Goal: Task Accomplishment & Management: Manage account settings

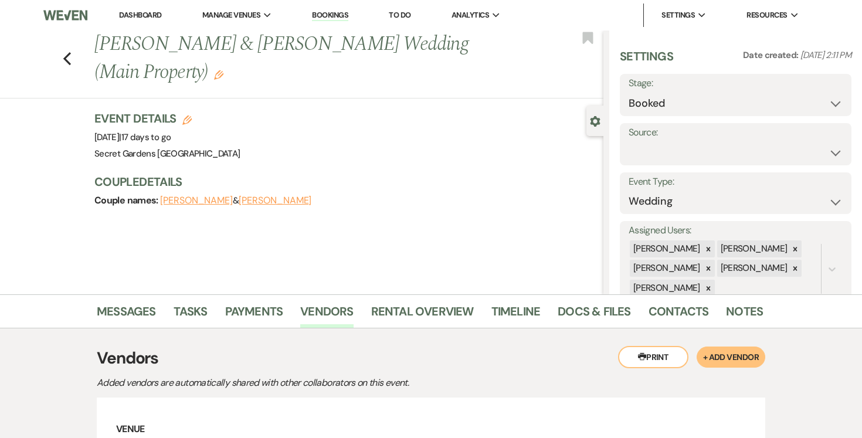
scroll to position [219, 0]
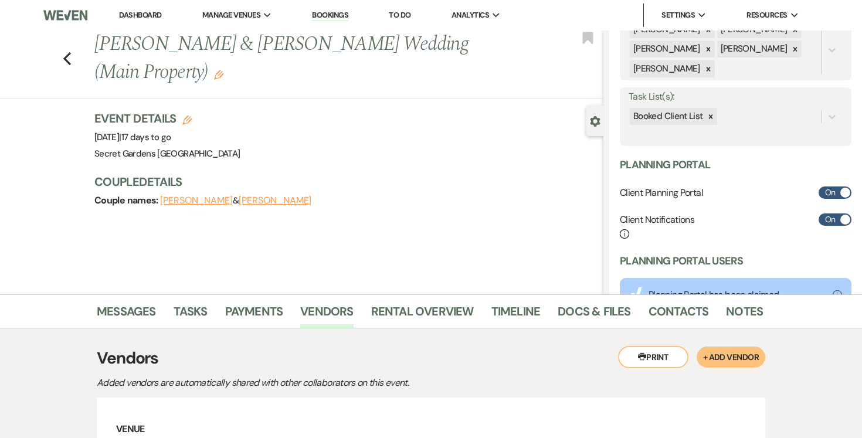
click at [145, 15] on link "Dashboard" at bounding box center [140, 15] width 42 height 10
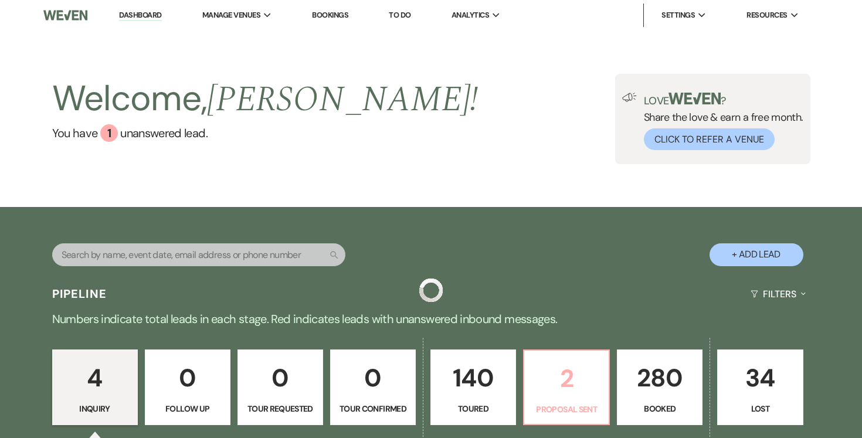
click at [575, 384] on p "2" at bounding box center [567, 378] width 70 height 39
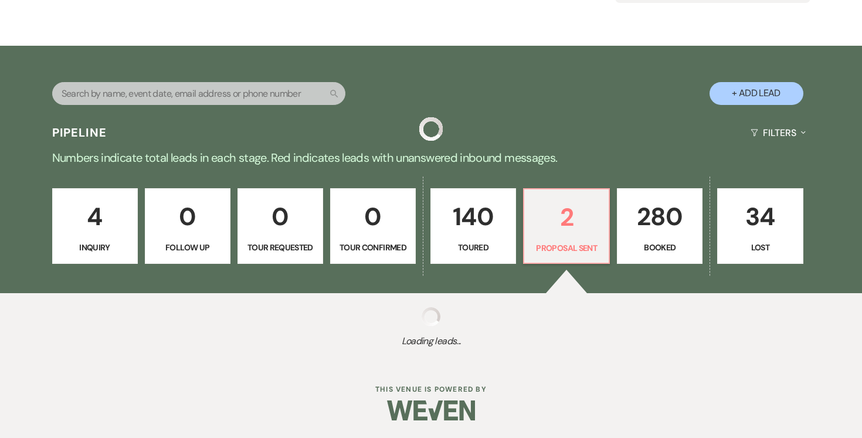
select select "6"
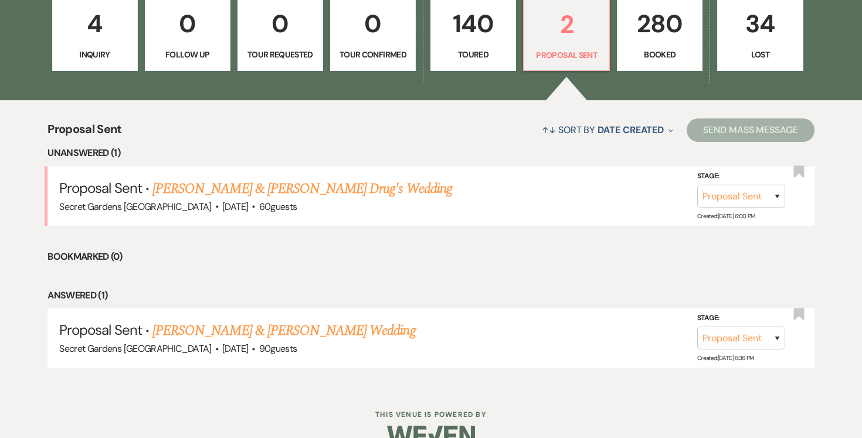
scroll to position [379, 0]
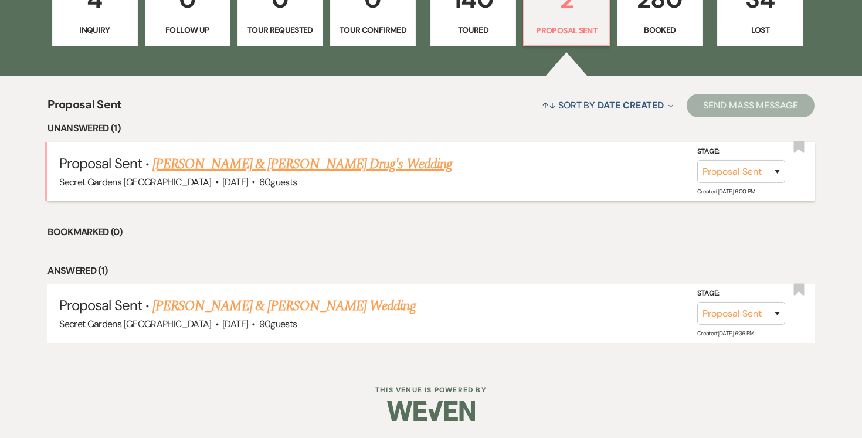
click at [230, 170] on link "[PERSON_NAME] & [PERSON_NAME] Drug's Wedding" at bounding box center [303, 164] width 300 height 21
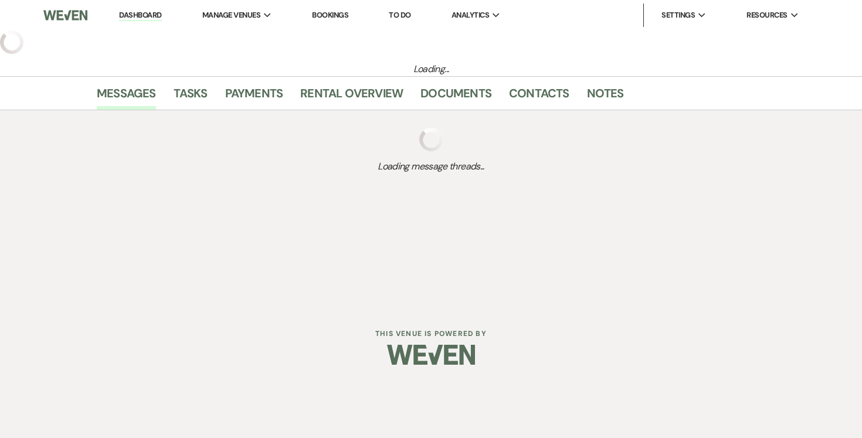
select select "6"
select select "7"
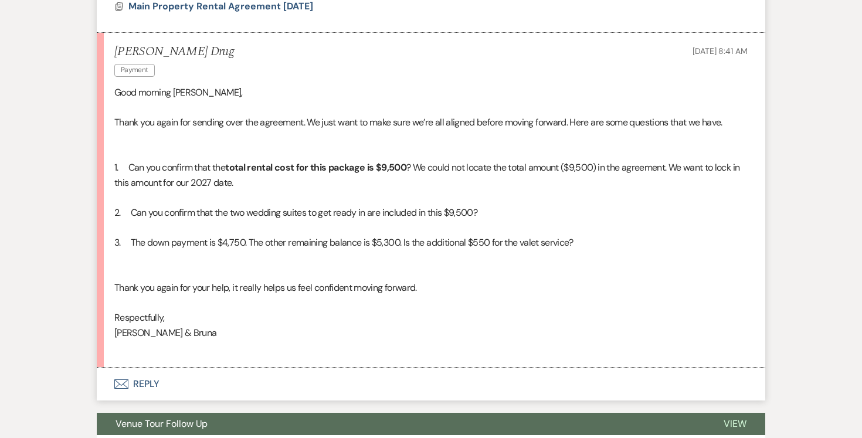
scroll to position [857, 0]
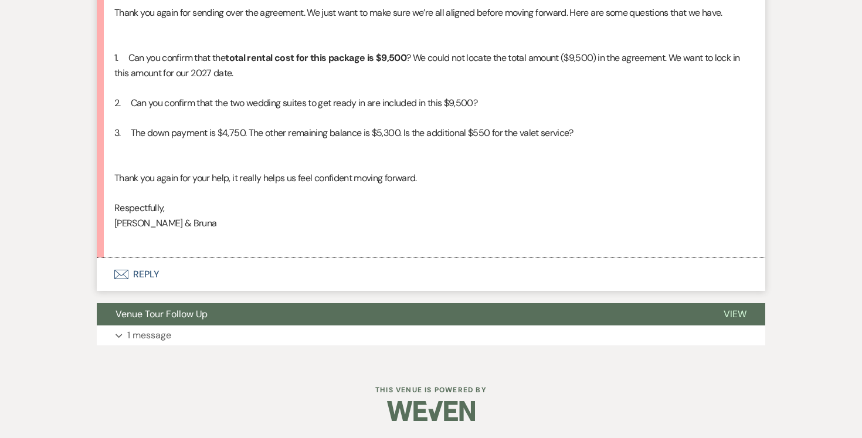
click at [134, 270] on button "Envelope Reply" at bounding box center [431, 274] width 669 height 33
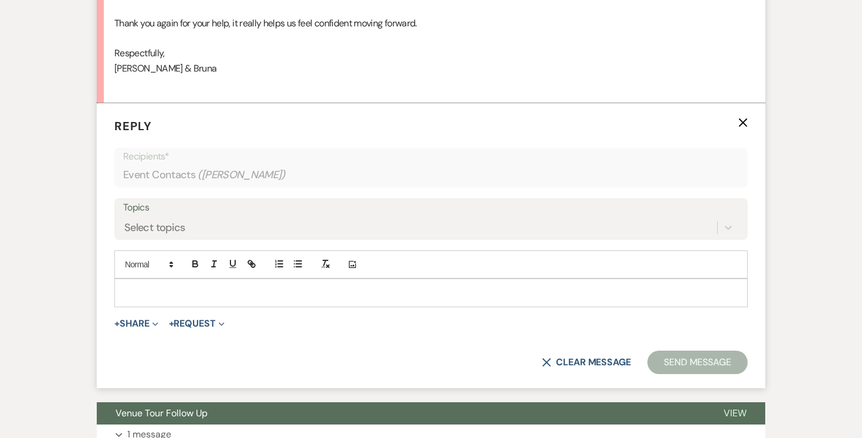
scroll to position [1017, 0]
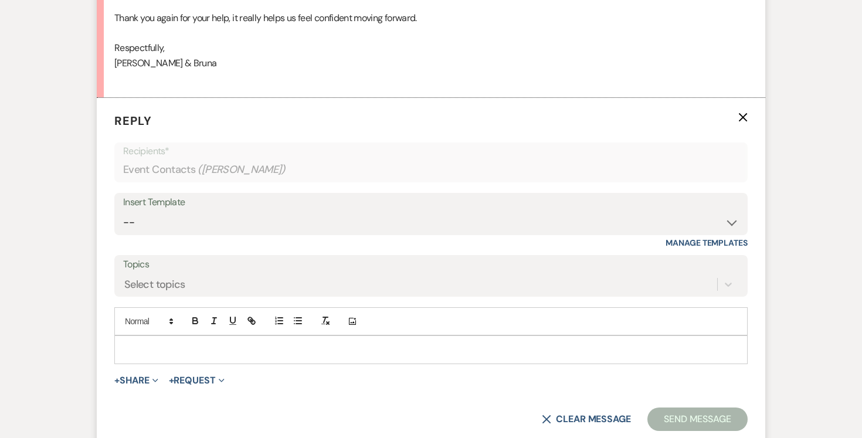
click at [180, 351] on p at bounding box center [431, 349] width 615 height 13
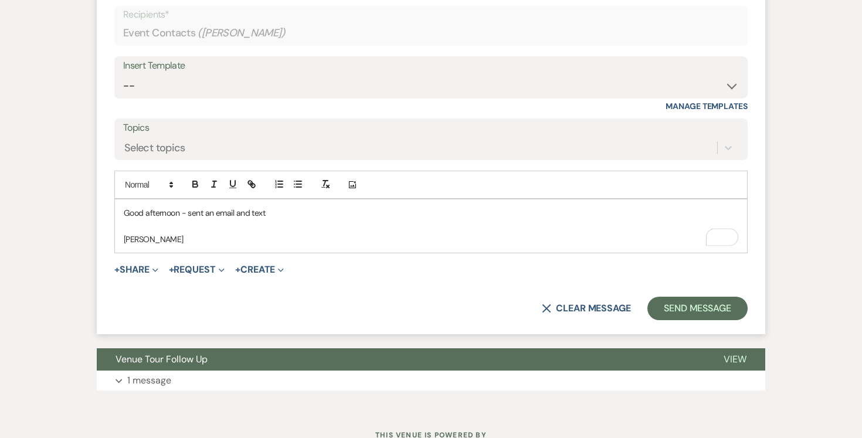
scroll to position [1199, 0]
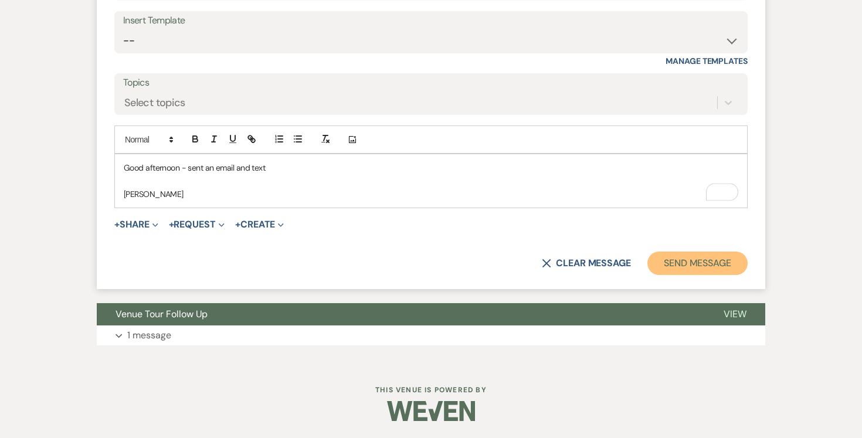
click at [681, 269] on button "Send Message" at bounding box center [698, 263] width 100 height 23
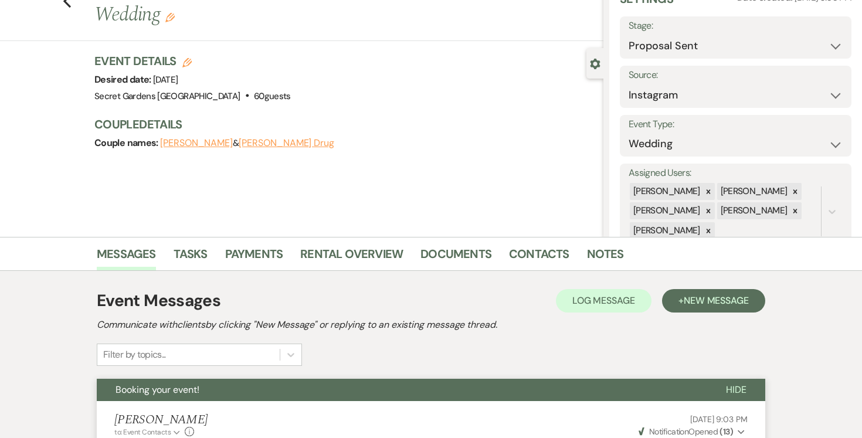
scroll to position [0, 0]
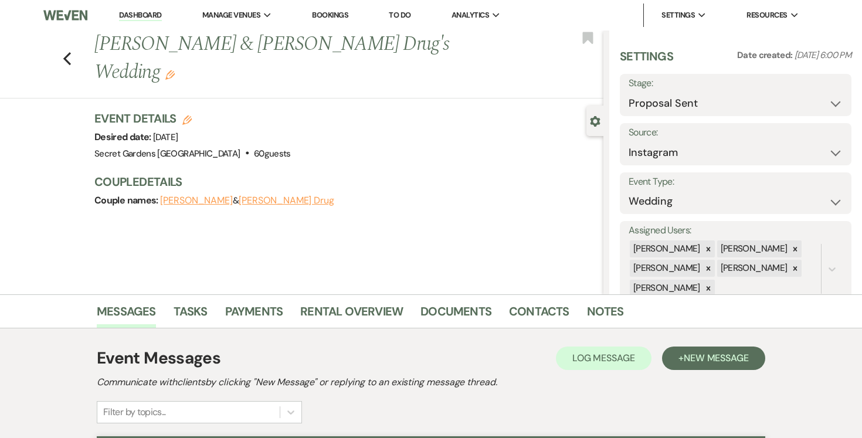
click at [137, 12] on link "Dashboard" at bounding box center [140, 15] width 42 height 11
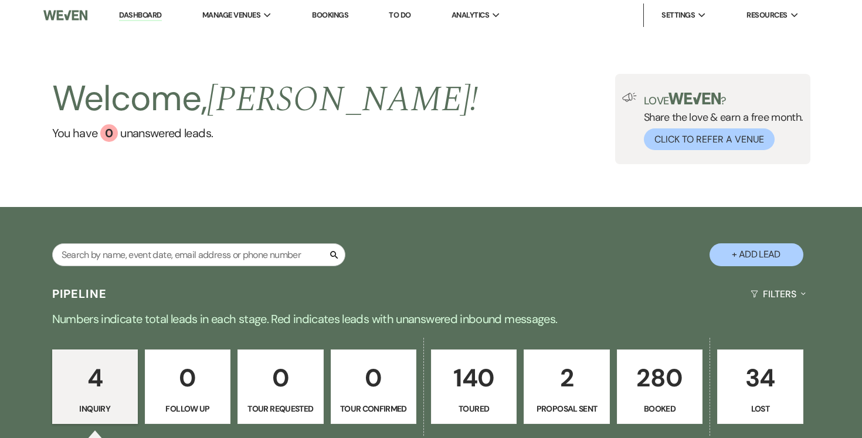
drag, startPoint x: 649, startPoint y: 399, endPoint x: 221, endPoint y: 259, distance: 450.5
click at [649, 399] on link "280 Booked" at bounding box center [660, 387] width 86 height 75
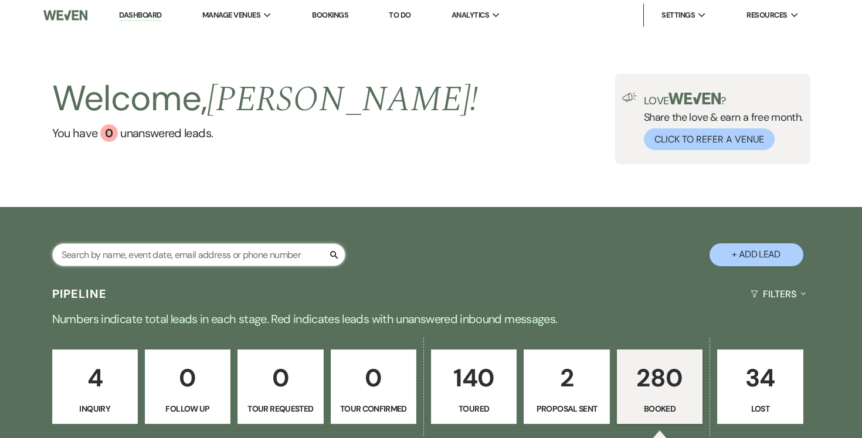
click at [221, 258] on input "text" at bounding box center [198, 254] width 293 height 23
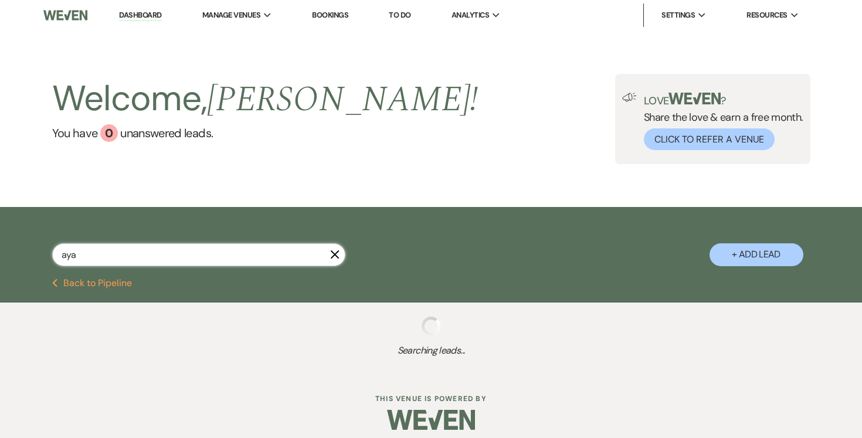
type input "ayah"
select select "5"
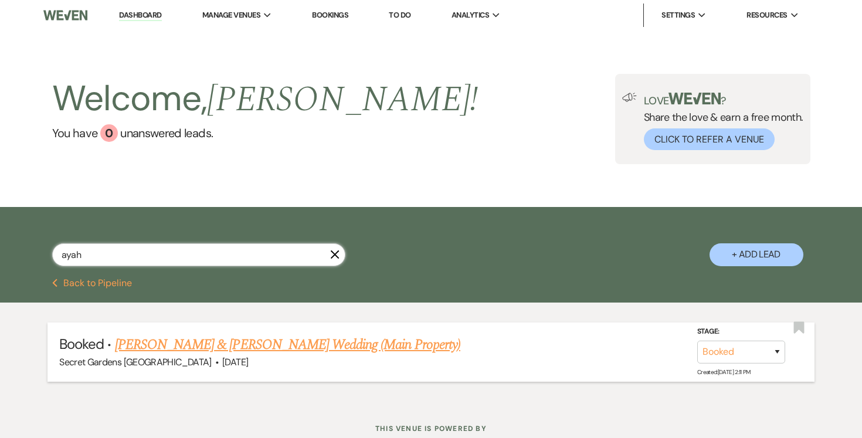
type input "ayah"
click at [253, 341] on link "[PERSON_NAME] & [PERSON_NAME] Wedding (Main Property)" at bounding box center [288, 344] width 346 height 21
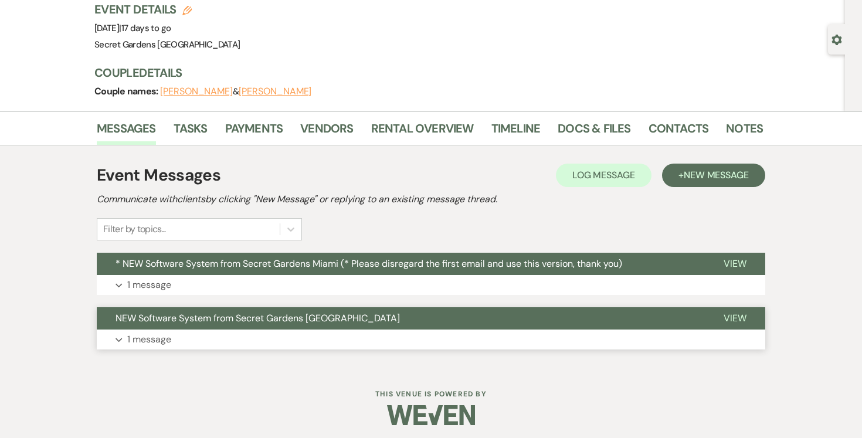
scroll to position [86, 0]
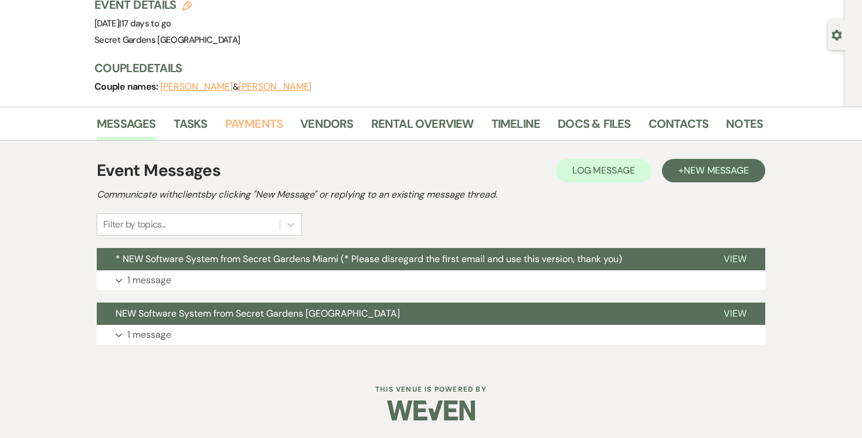
click at [255, 120] on link "Payments" at bounding box center [254, 127] width 58 height 26
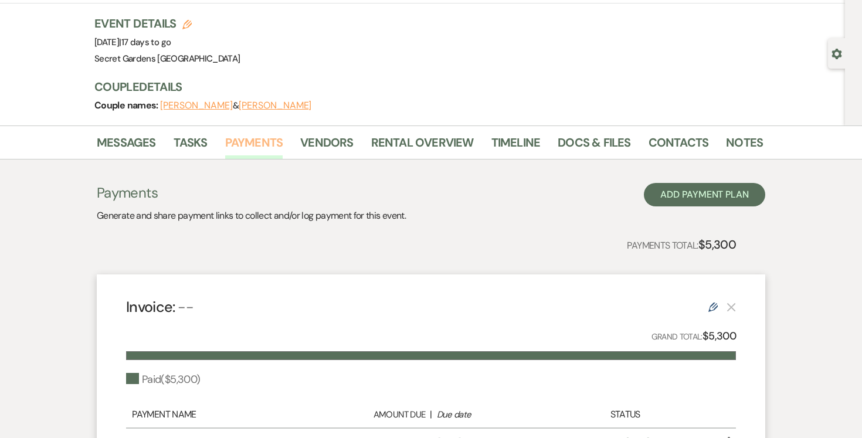
scroll to position [28, 0]
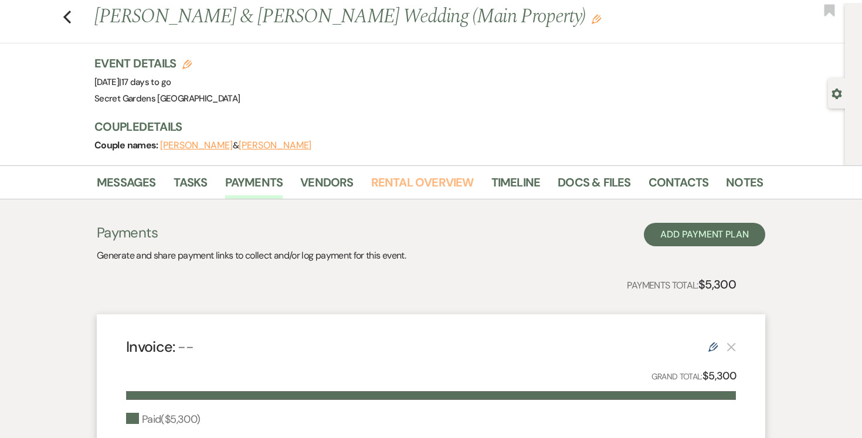
click at [430, 178] on link "Rental Overview" at bounding box center [422, 186] width 103 height 26
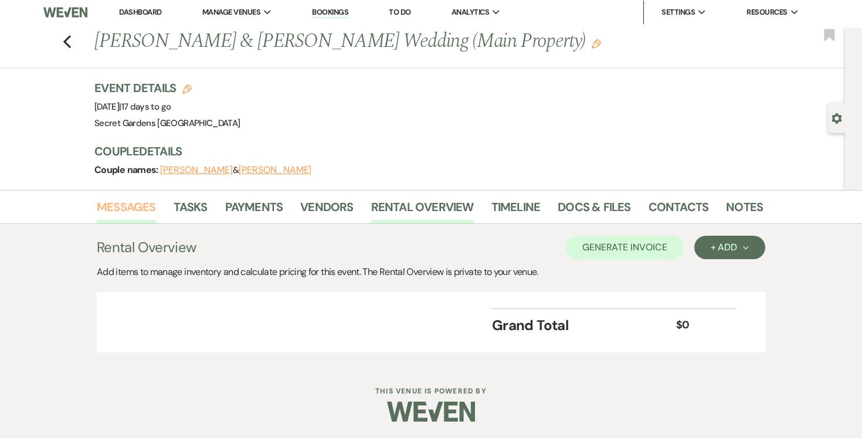
click at [130, 208] on link "Messages" at bounding box center [126, 211] width 59 height 26
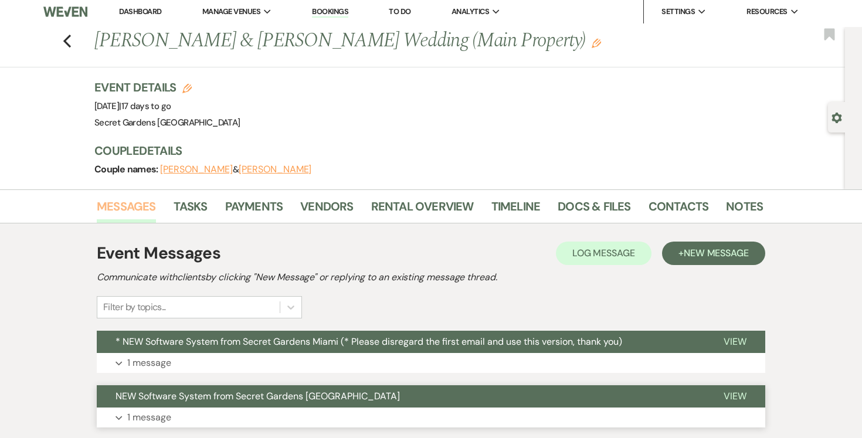
scroll to position [86, 0]
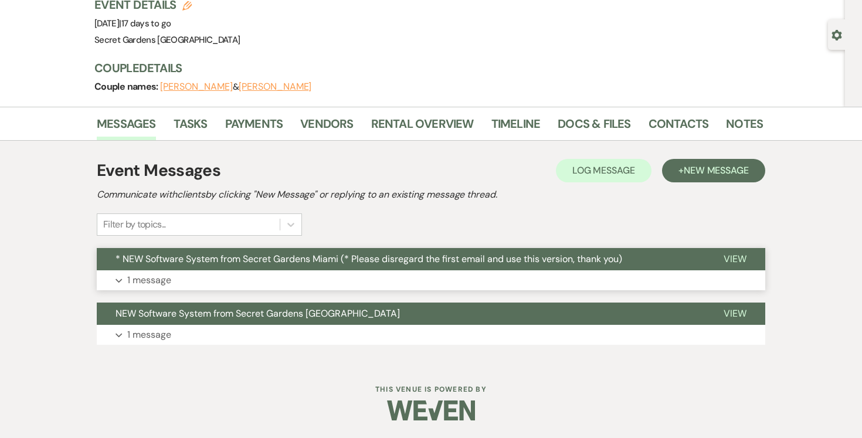
click at [742, 258] on span "View" at bounding box center [735, 259] width 23 height 12
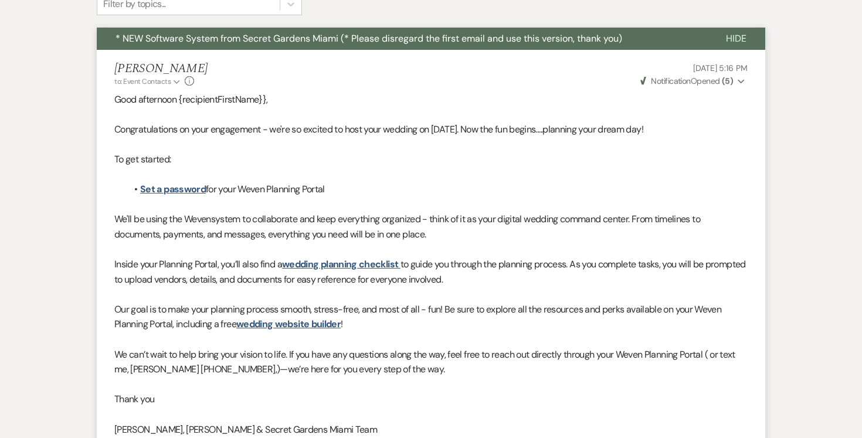
scroll to position [0, 0]
